Goal: Information Seeking & Learning: Compare options

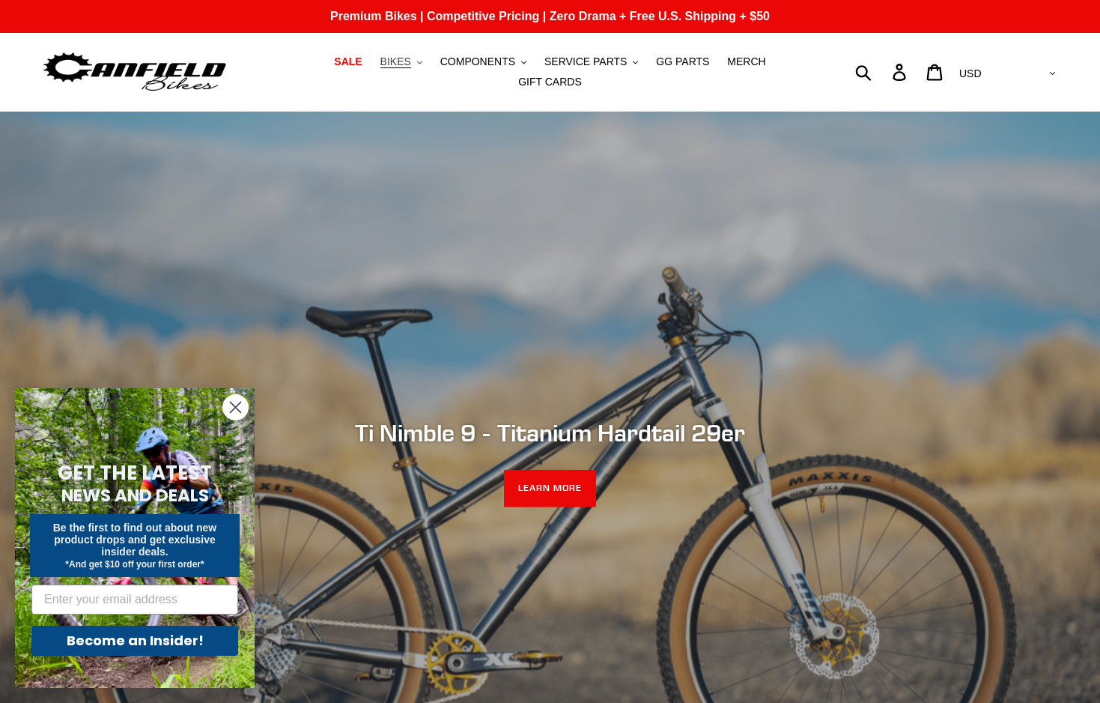
click at [399, 64] on span "BIKES" at bounding box center [396, 61] width 31 height 13
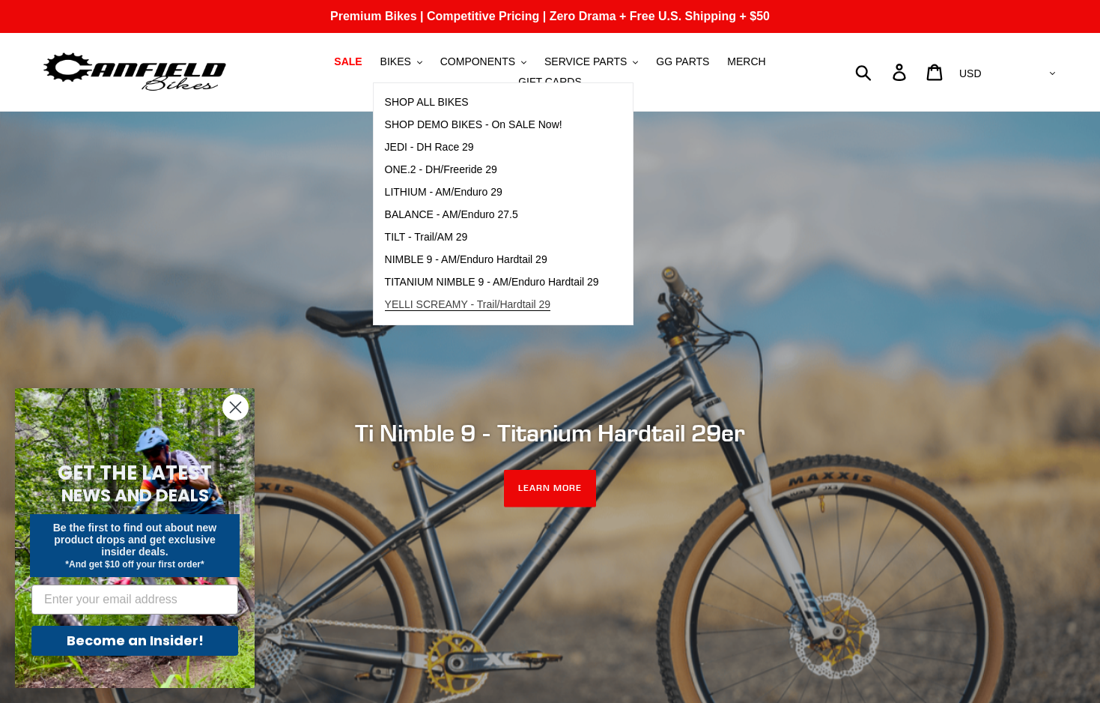
click at [449, 306] on span "YELLI SCREAMY - Trail/Hardtail 29" at bounding box center [468, 304] width 166 height 13
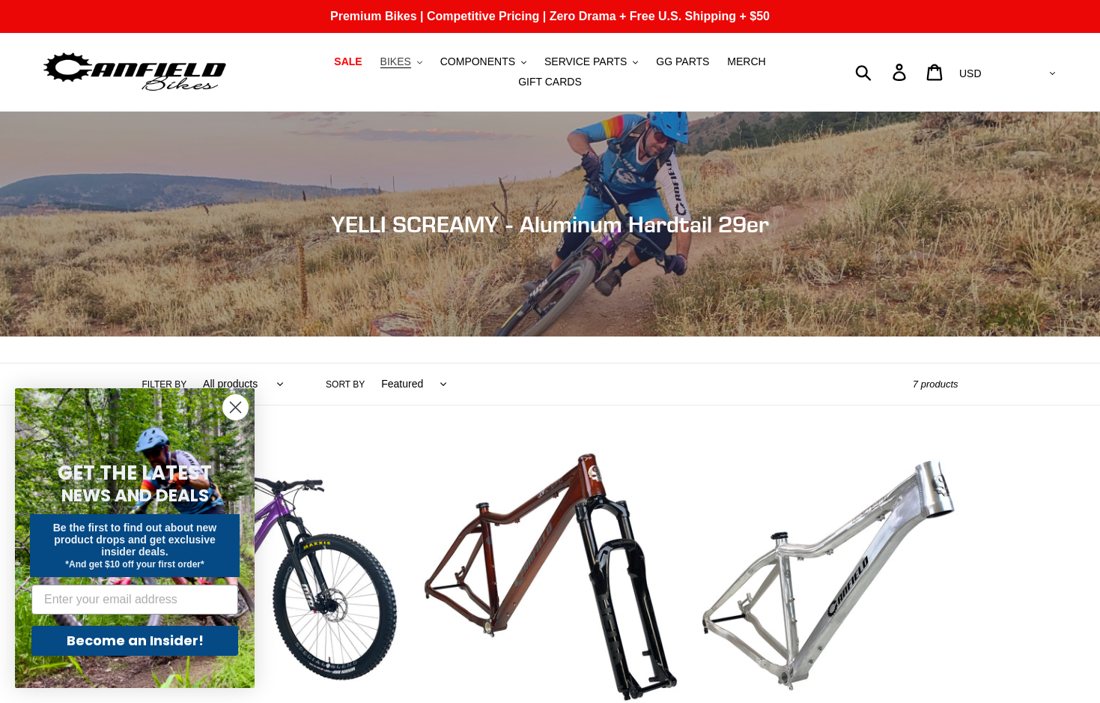
click at [401, 65] on span "BIKES" at bounding box center [396, 61] width 31 height 13
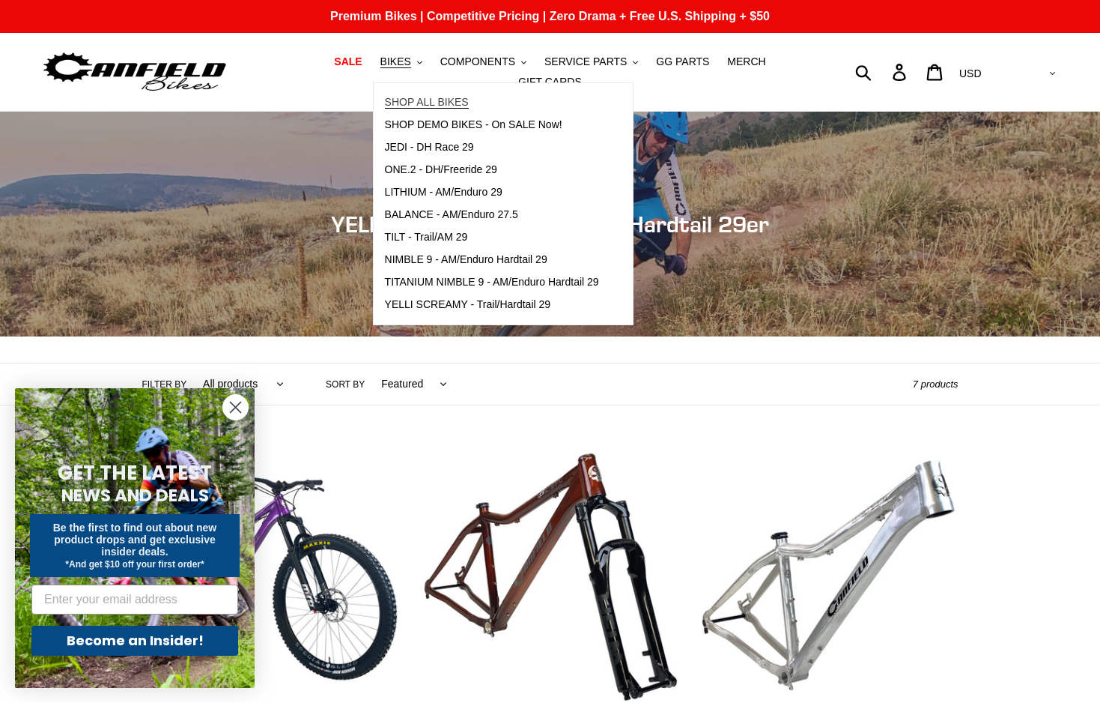
click at [425, 101] on span "SHOP ALL BIKES" at bounding box center [427, 102] width 84 height 13
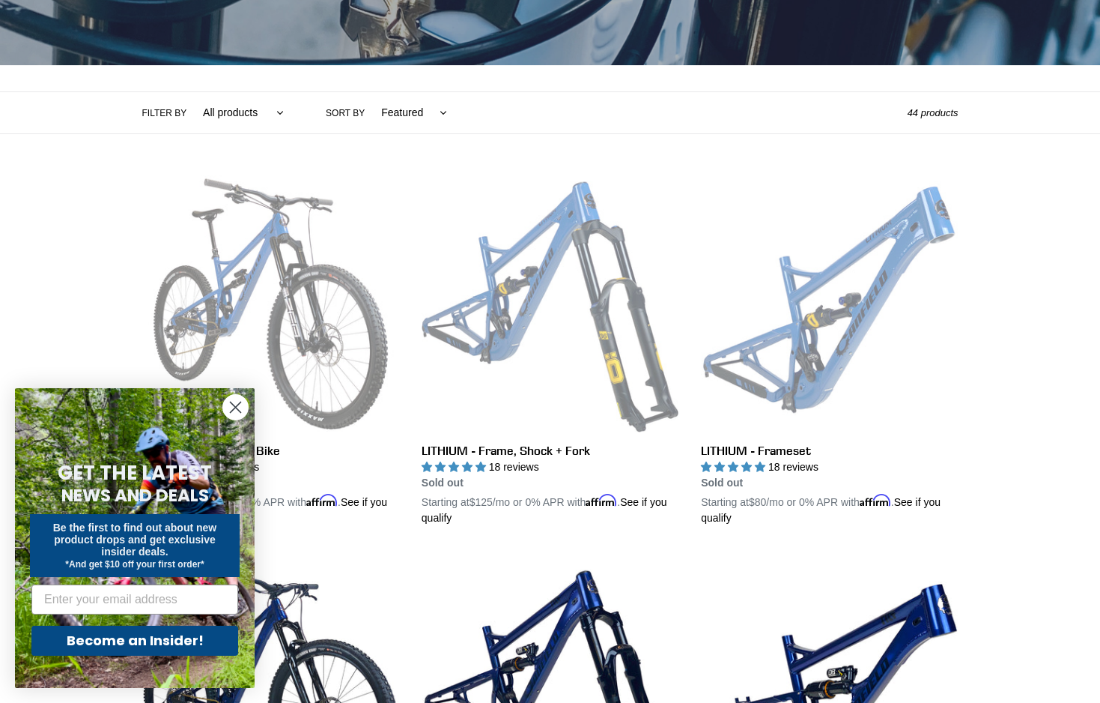
scroll to position [273, 0]
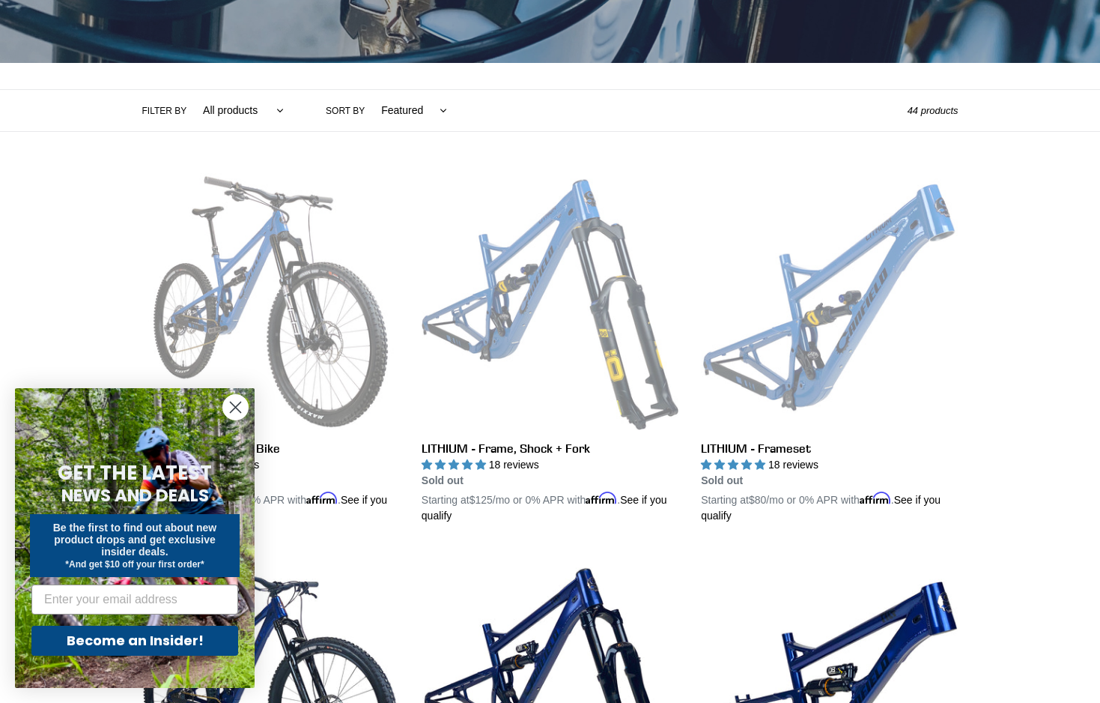
click at [234, 410] on circle "Close dialog" at bounding box center [235, 407] width 25 height 25
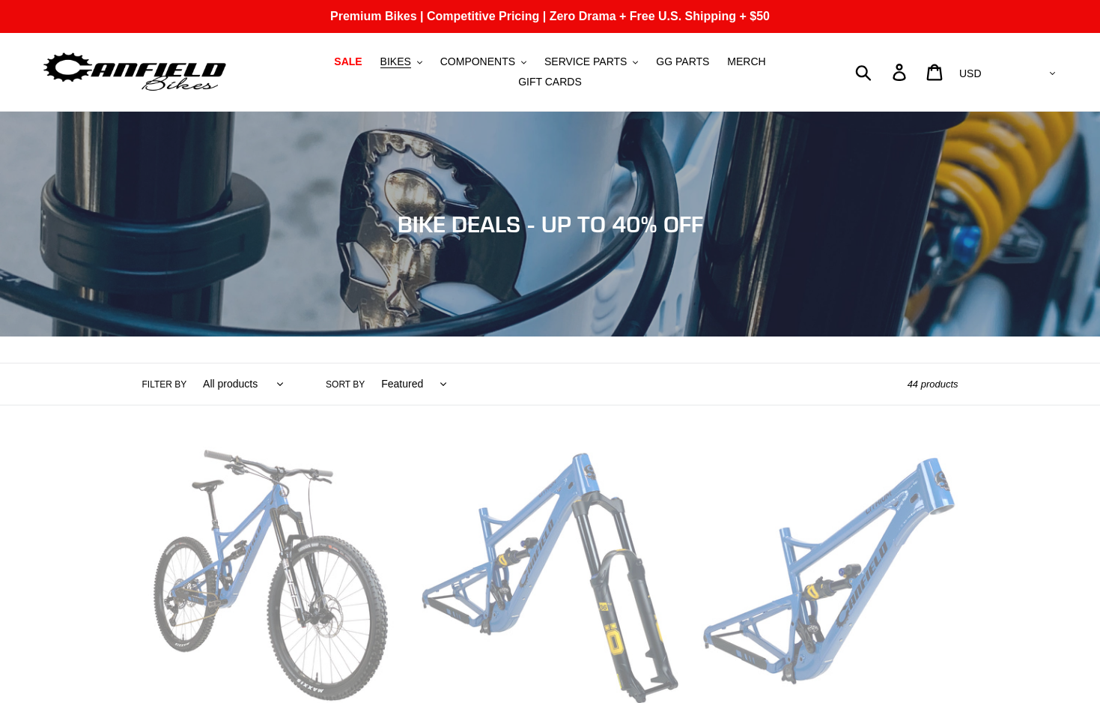
scroll to position [0, 0]
click at [410, 65] on span "BIKES" at bounding box center [396, 61] width 31 height 13
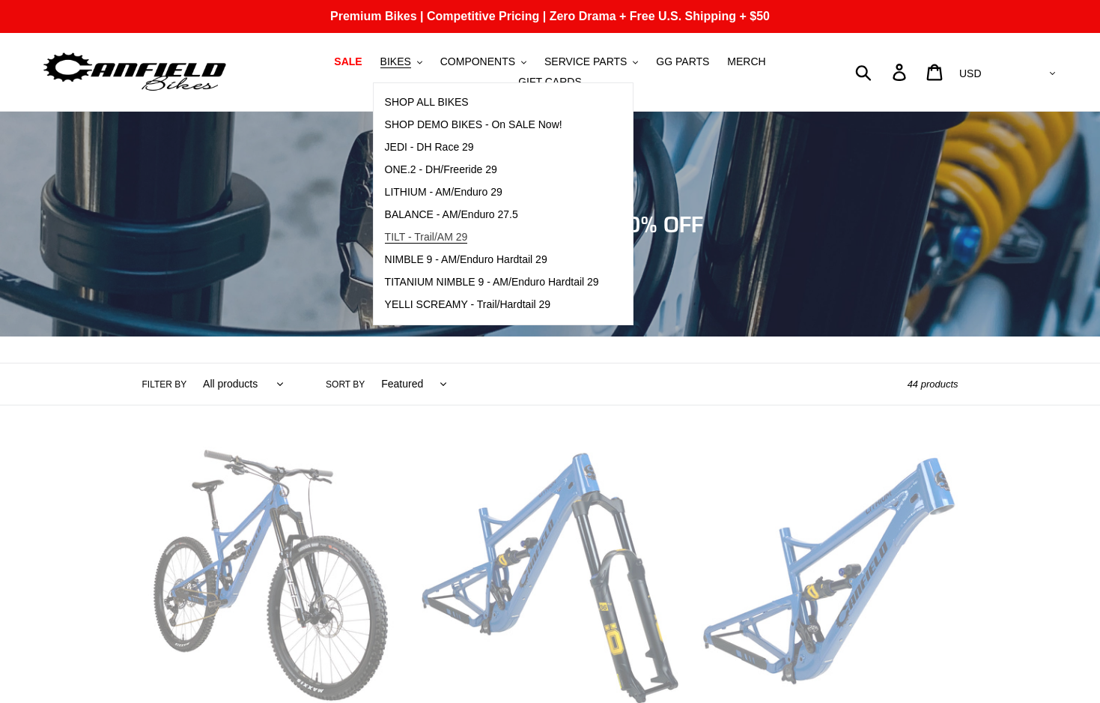
click at [430, 237] on span "TILT - Trail/AM 29" at bounding box center [426, 237] width 83 height 13
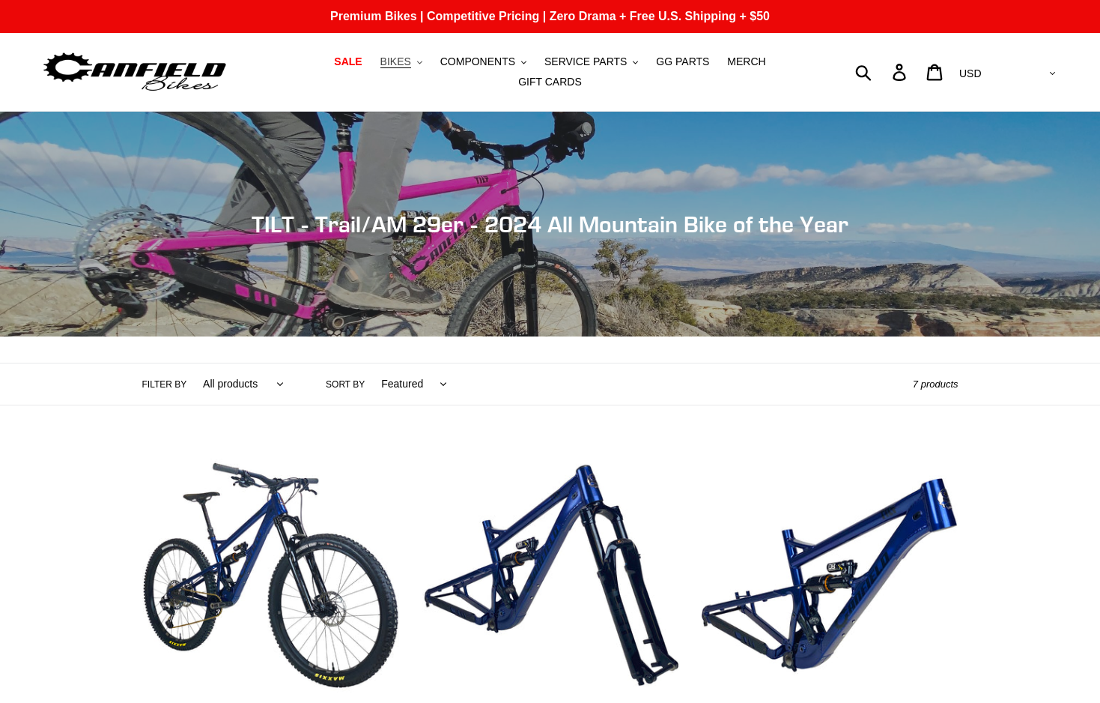
click at [408, 64] on span "BIKES" at bounding box center [396, 61] width 31 height 13
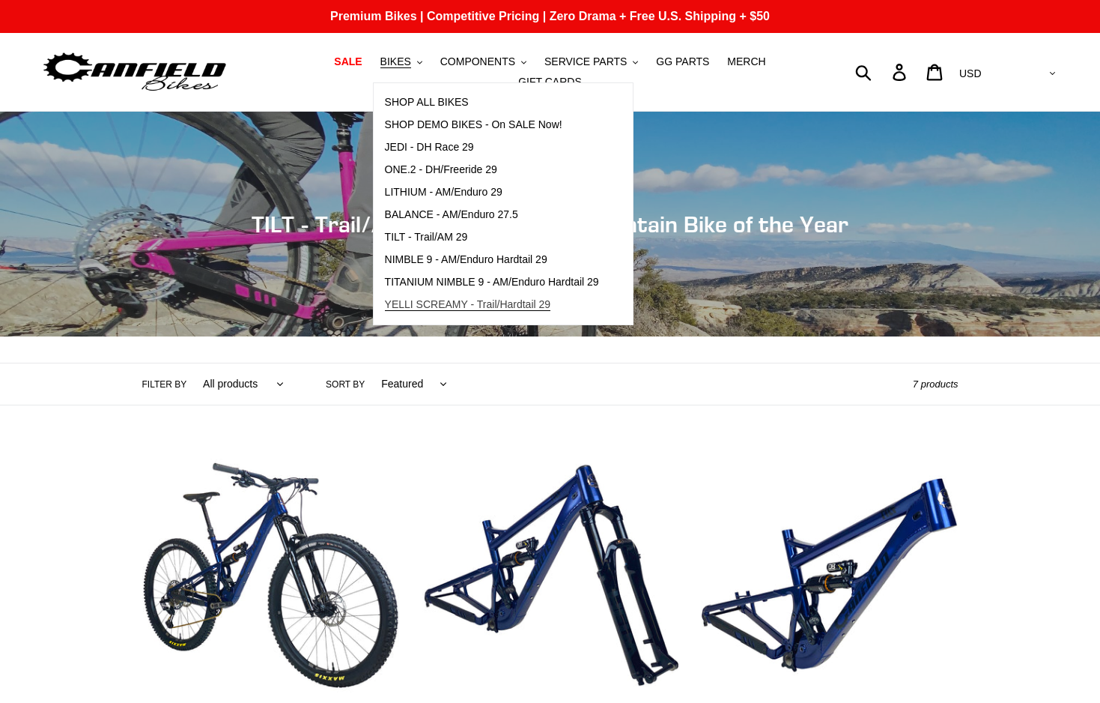
click at [438, 304] on span "YELLI SCREAMY - Trail/Hardtail 29" at bounding box center [468, 304] width 166 height 13
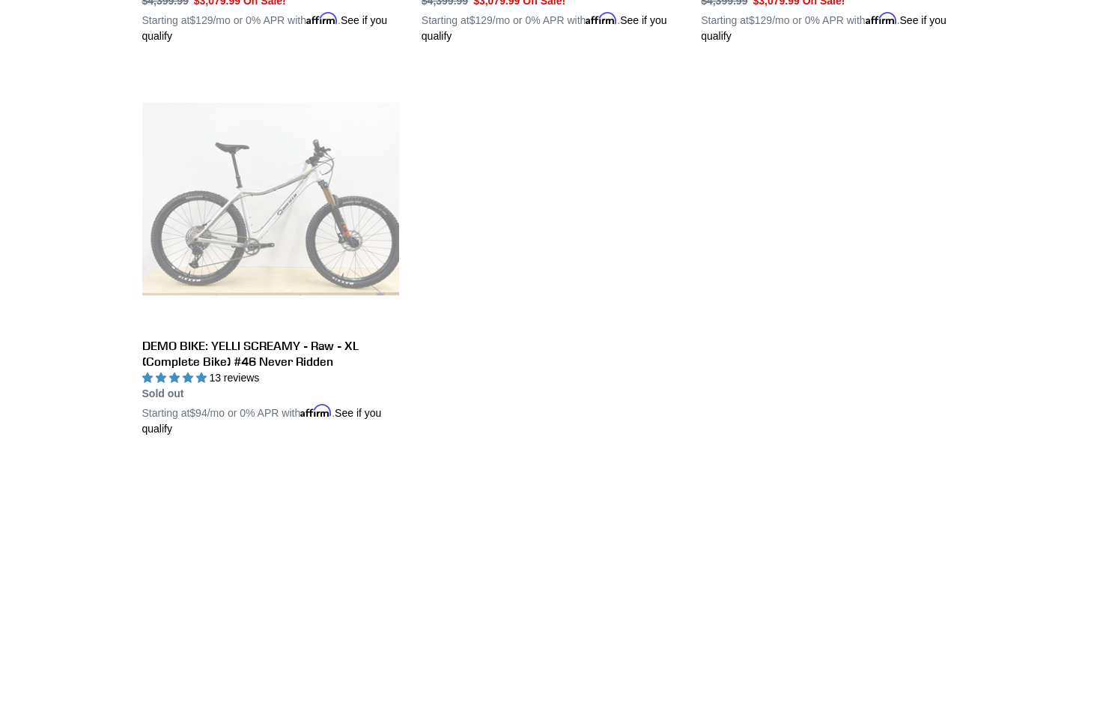
scroll to position [1146, 0]
